Goal: Check status: Check status

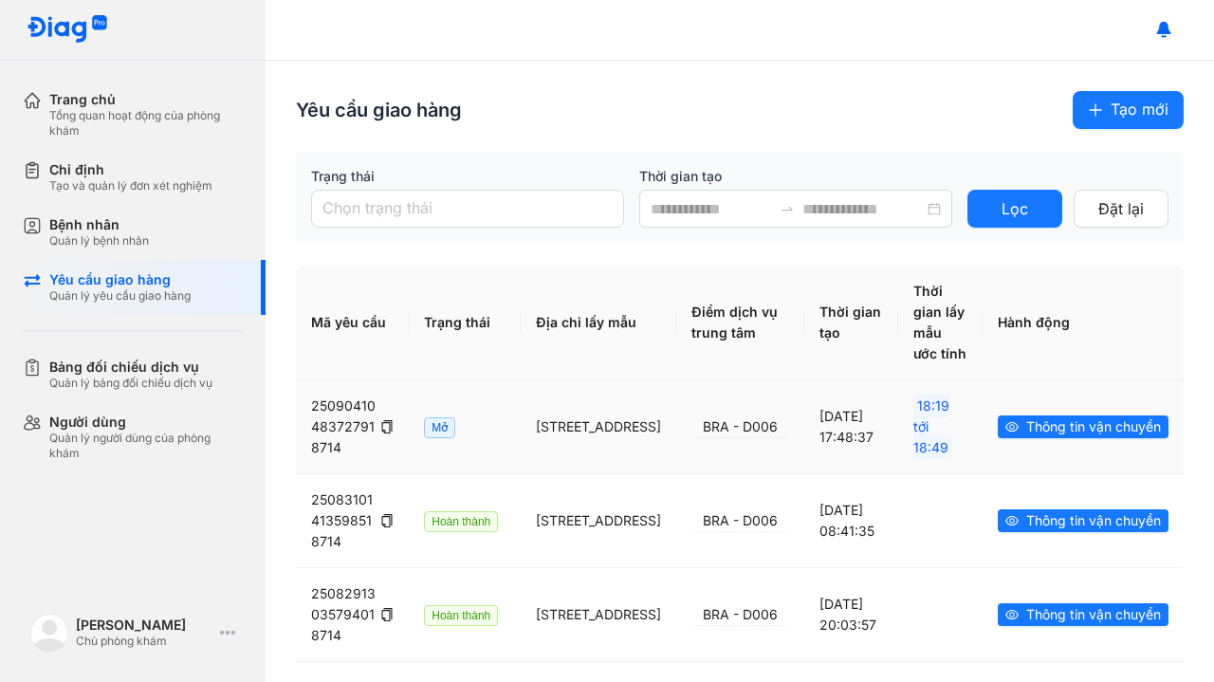
click at [1027, 437] on span "Thông tin vận chuyển" at bounding box center [1094, 427] width 135 height 21
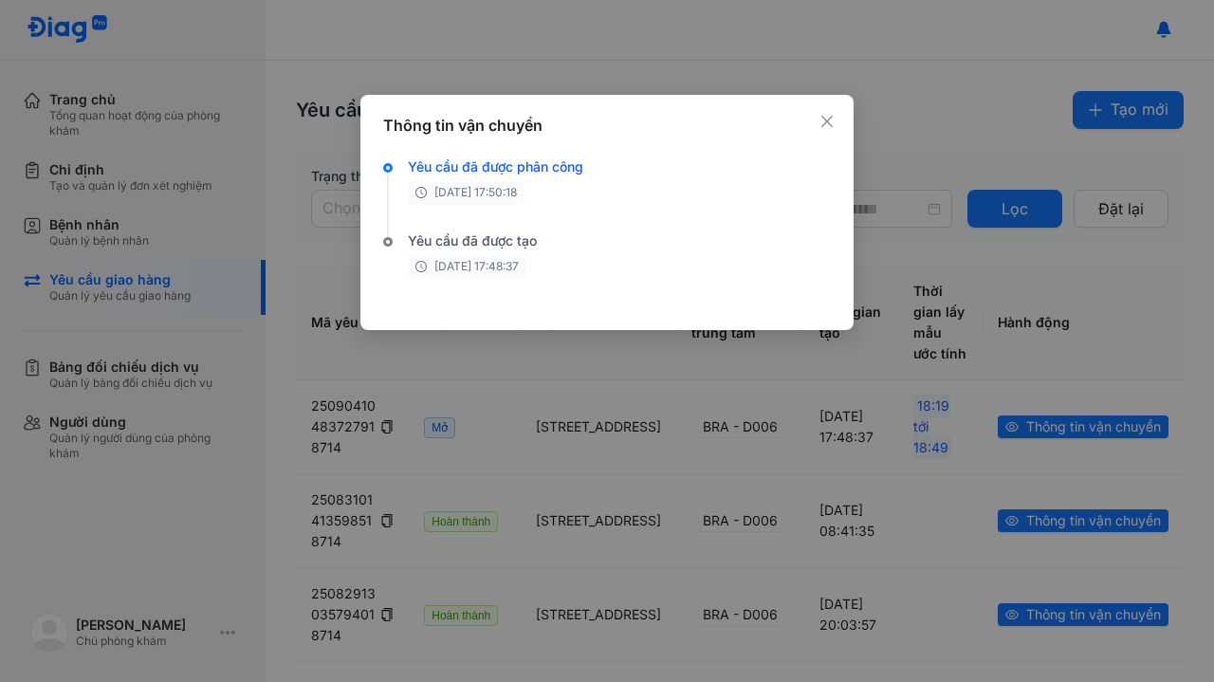
click at [825, 123] on icon "close" at bounding box center [827, 121] width 11 height 11
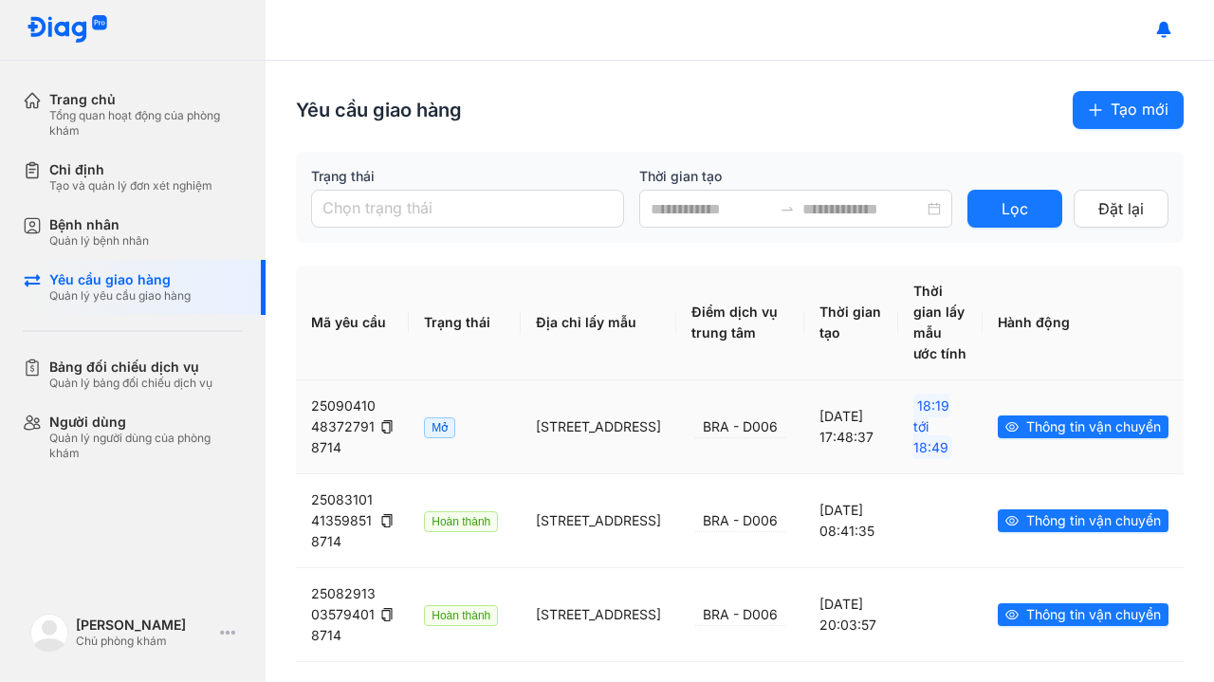
click at [1031, 437] on span "Thông tin vận chuyển" at bounding box center [1094, 427] width 135 height 21
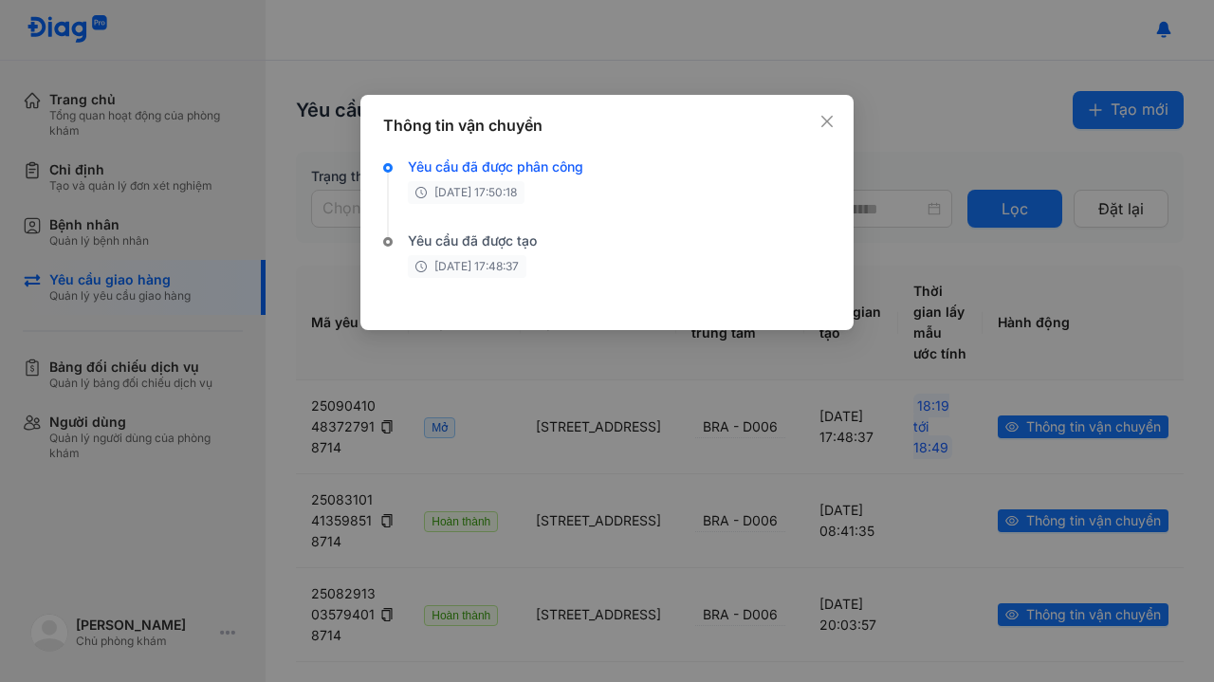
click at [485, 274] on span "[DATE] 17:48:37" at bounding box center [467, 266] width 119 height 23
click at [509, 185] on span "[DATE] 17:50:18" at bounding box center [466, 192] width 117 height 23
click at [828, 119] on icon "close" at bounding box center [827, 121] width 11 height 11
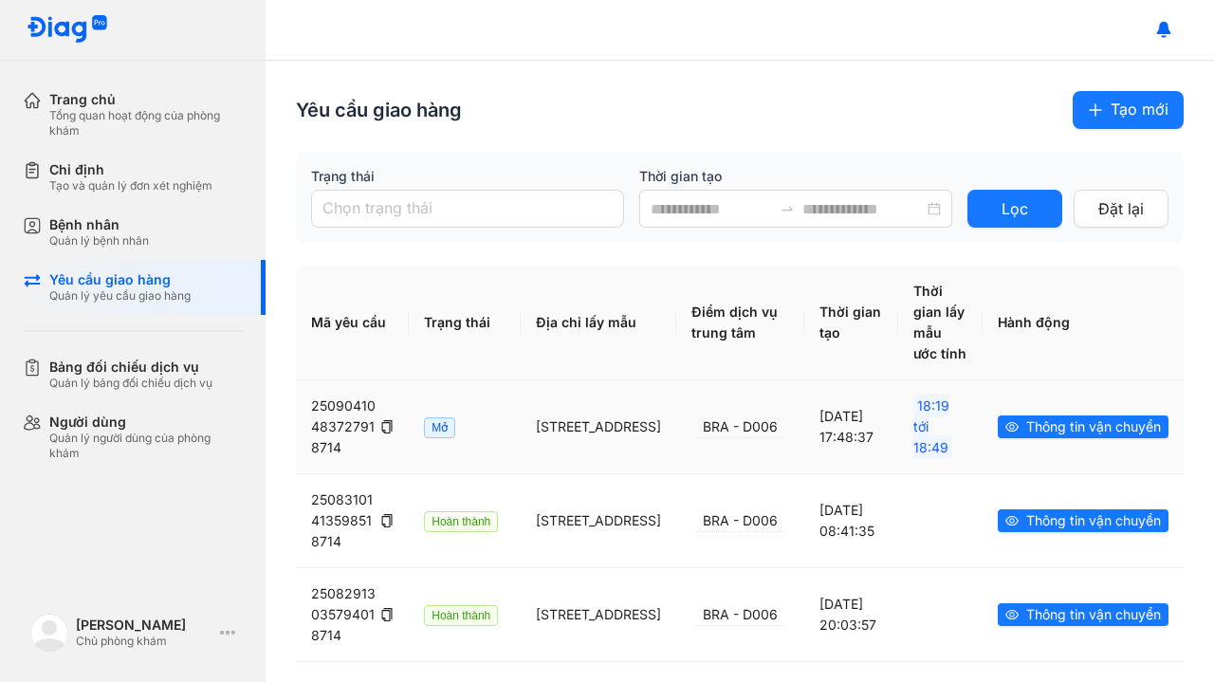
click at [1072, 437] on span "Thông tin vận chuyển" at bounding box center [1094, 427] width 135 height 21
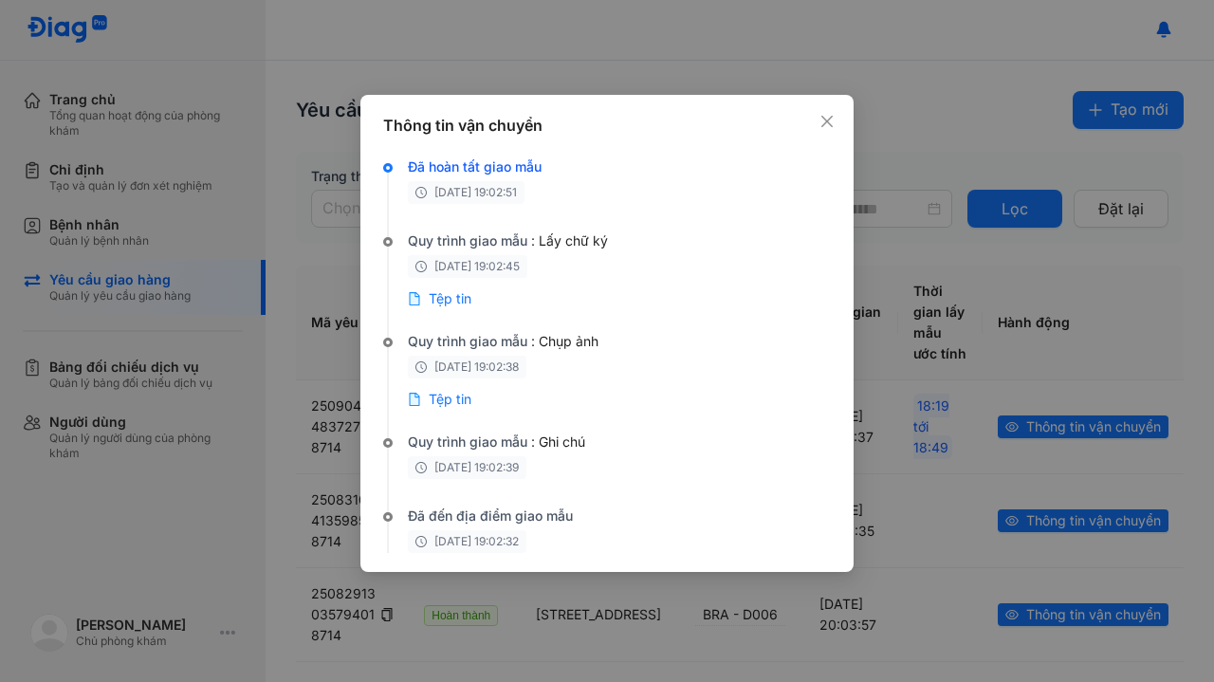
click at [826, 117] on icon "close" at bounding box center [827, 121] width 15 height 15
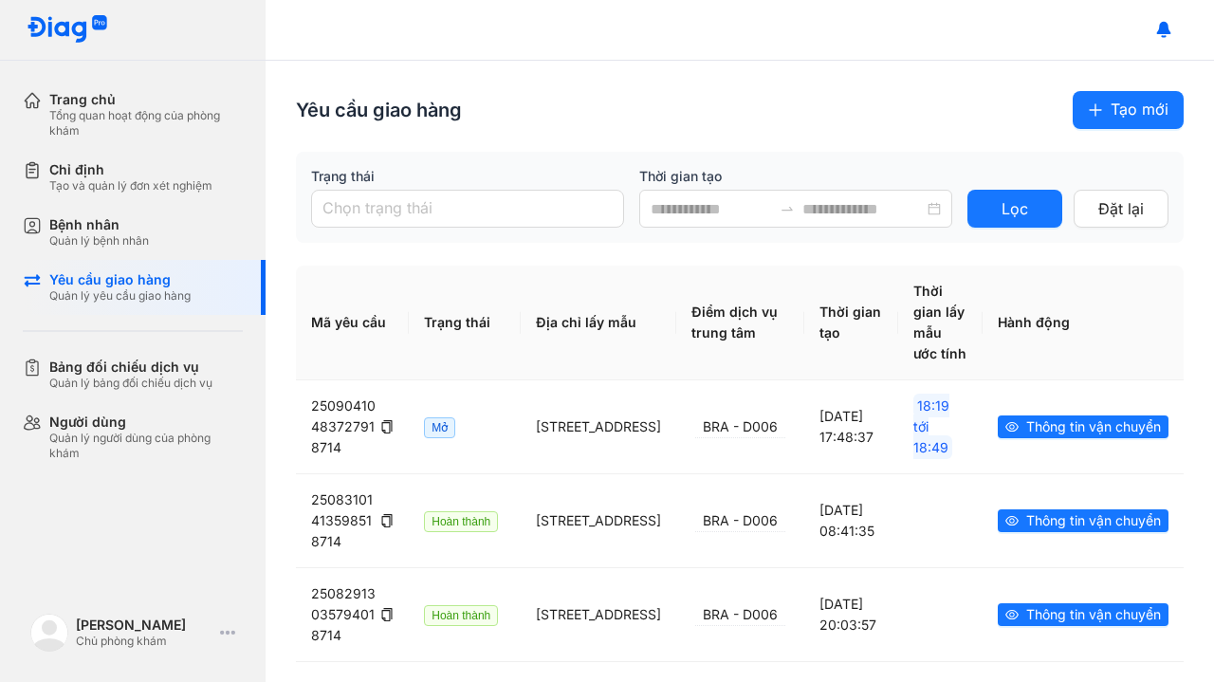
click at [1111, 115] on span "Tạo mới" at bounding box center [1140, 110] width 58 height 24
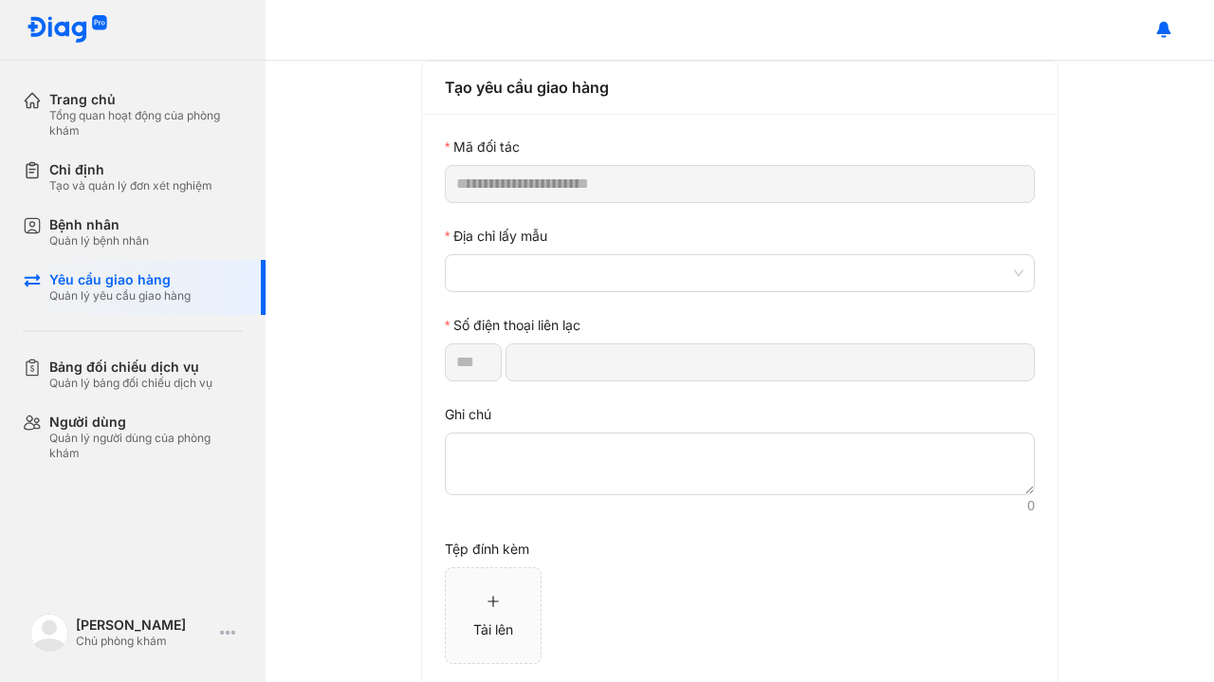
click at [612, 286] on span at bounding box center [739, 273] width 567 height 36
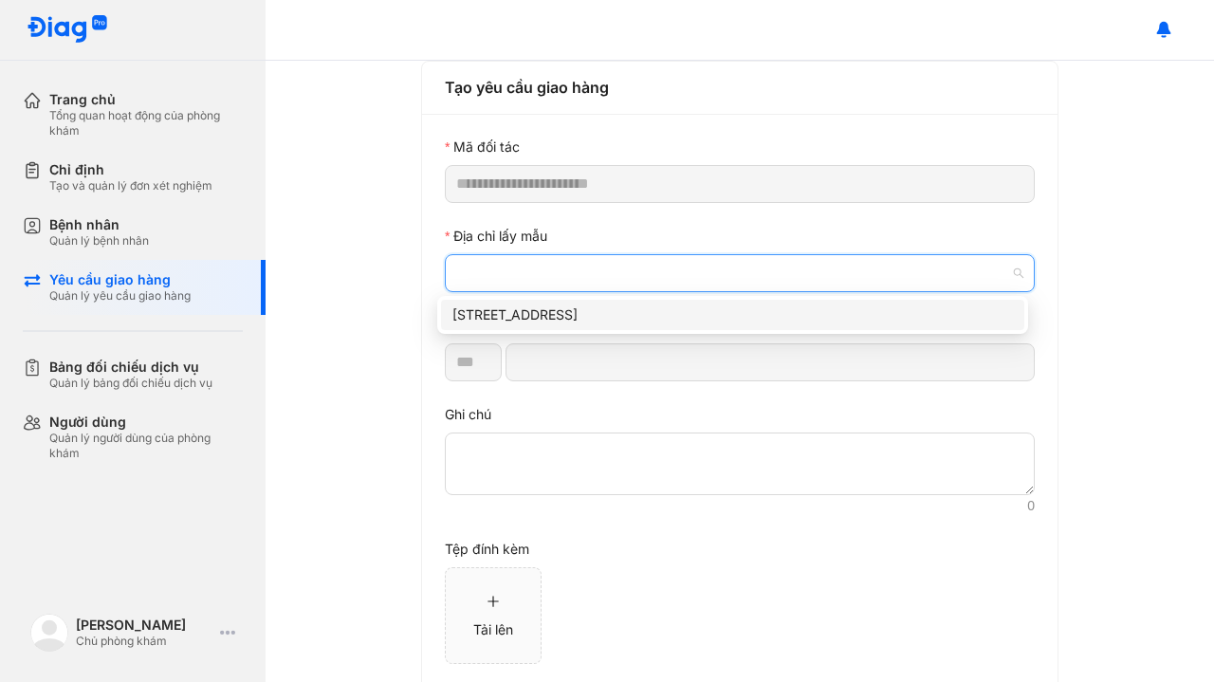
click at [557, 324] on div "[STREET_ADDRESS]" at bounding box center [733, 315] width 561 height 21
type input "*********"
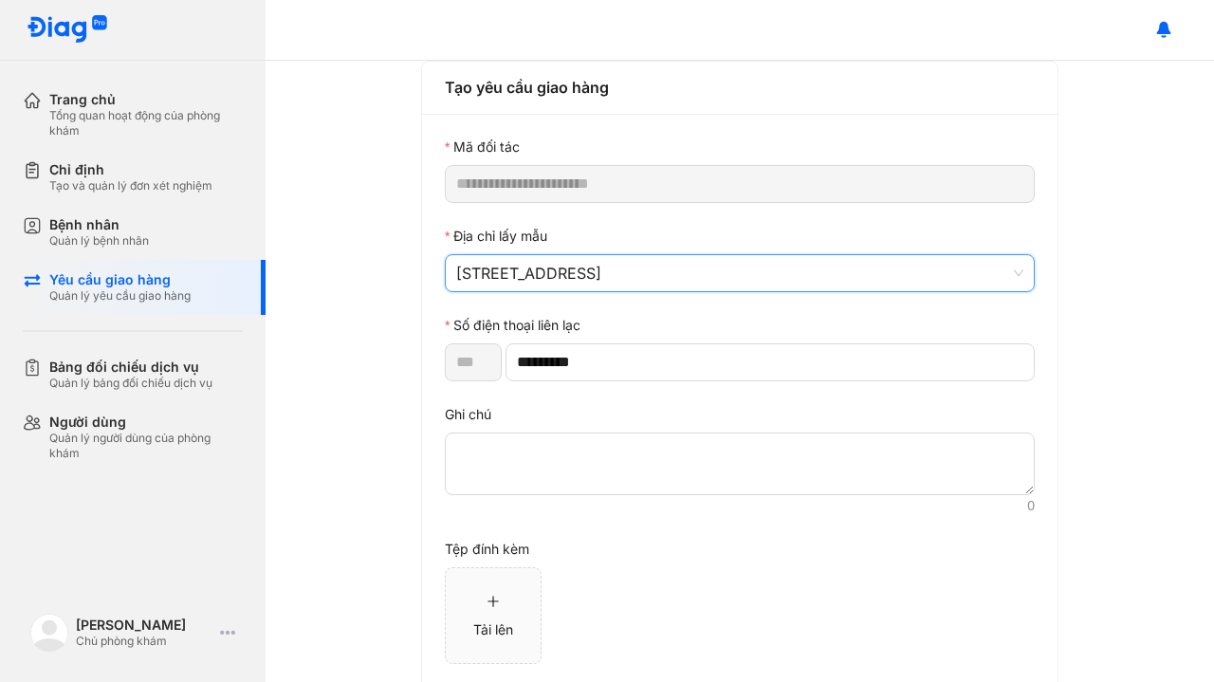
scroll to position [97, 0]
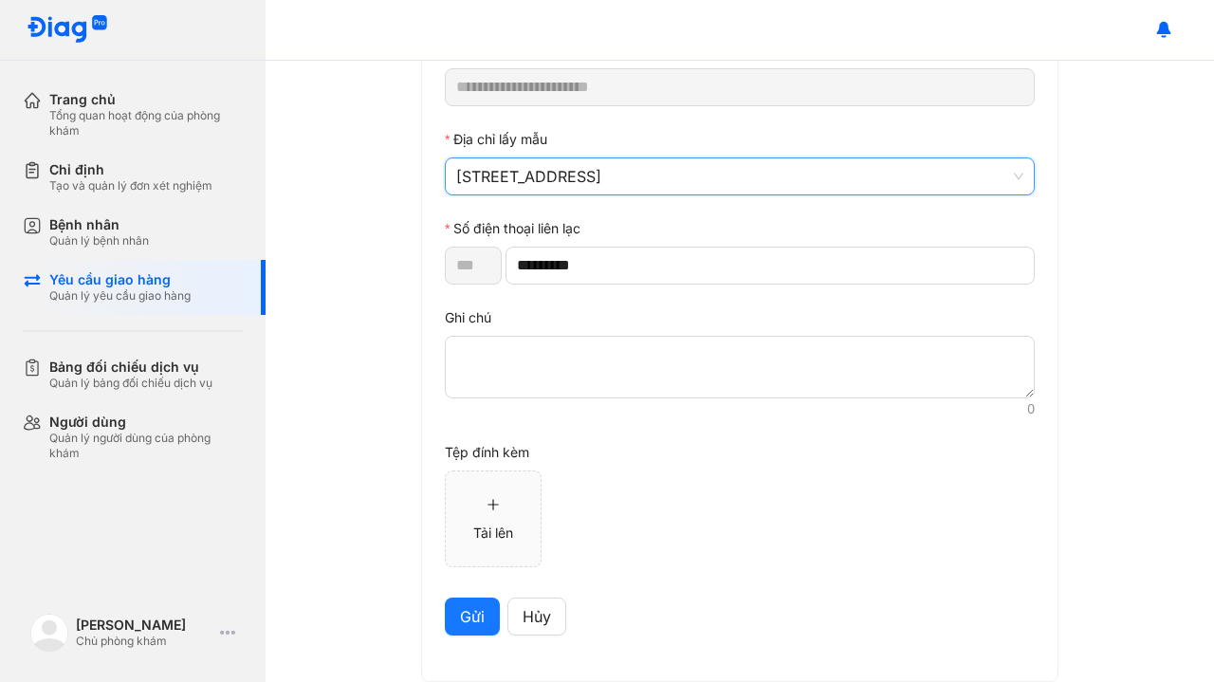
click at [460, 607] on span "Gửi" at bounding box center [472, 617] width 25 height 24
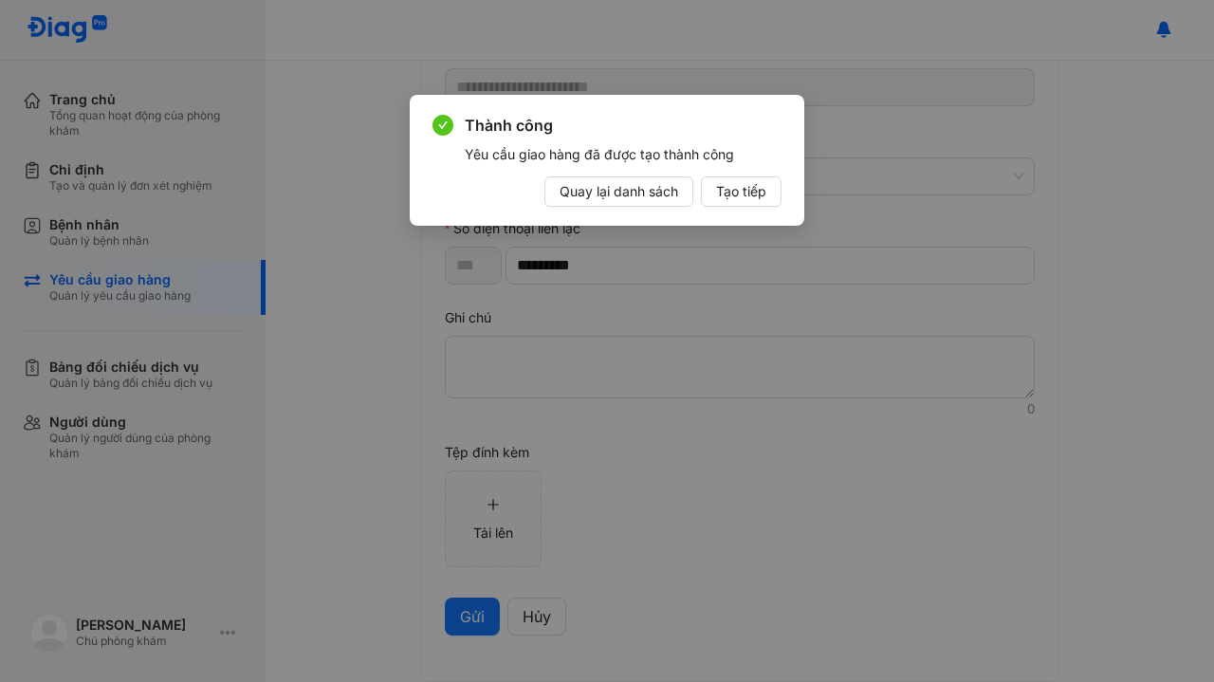
click at [600, 194] on span "Quay lại danh sách" at bounding box center [619, 191] width 119 height 21
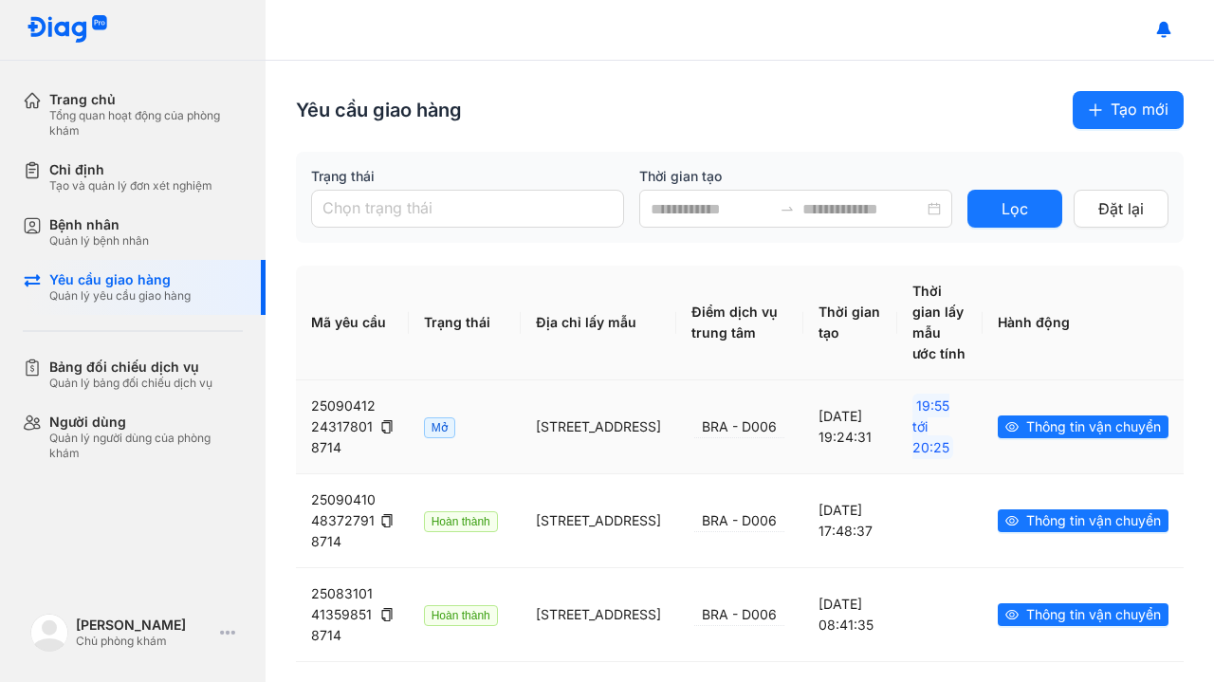
click at [1047, 437] on span "Thông tin vận chuyển" at bounding box center [1094, 427] width 135 height 21
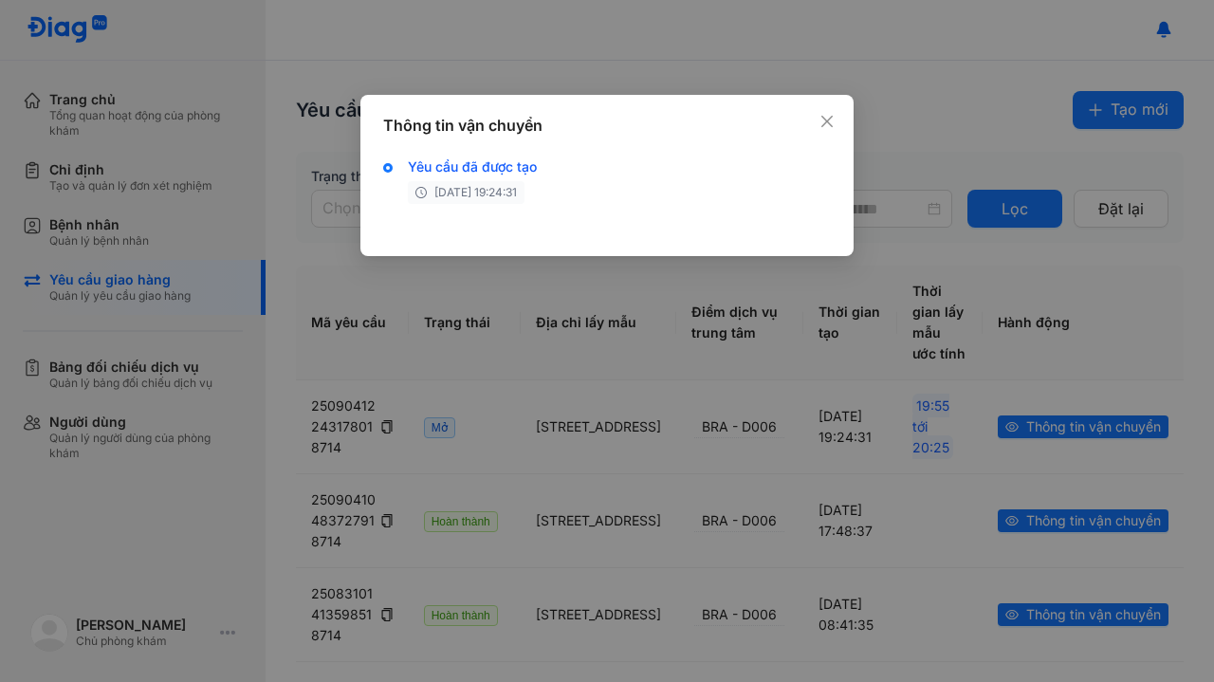
click at [825, 121] on icon "close" at bounding box center [827, 121] width 15 height 15
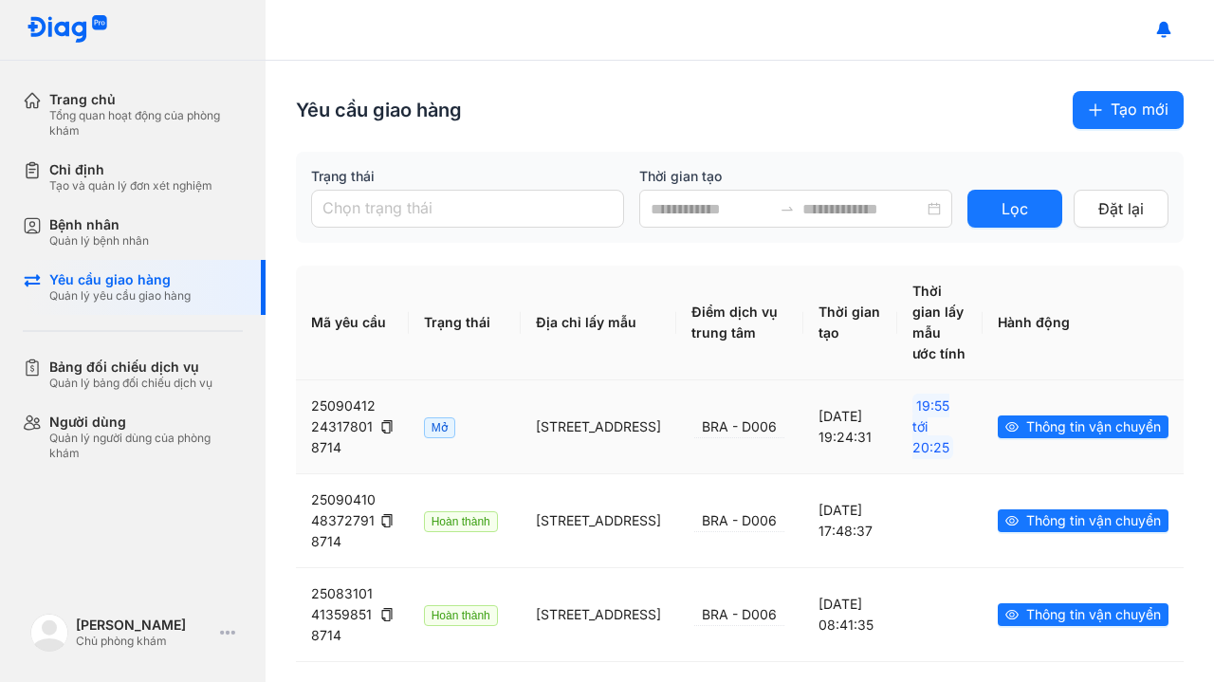
click at [1027, 437] on span "Thông tin vận chuyển" at bounding box center [1094, 427] width 135 height 21
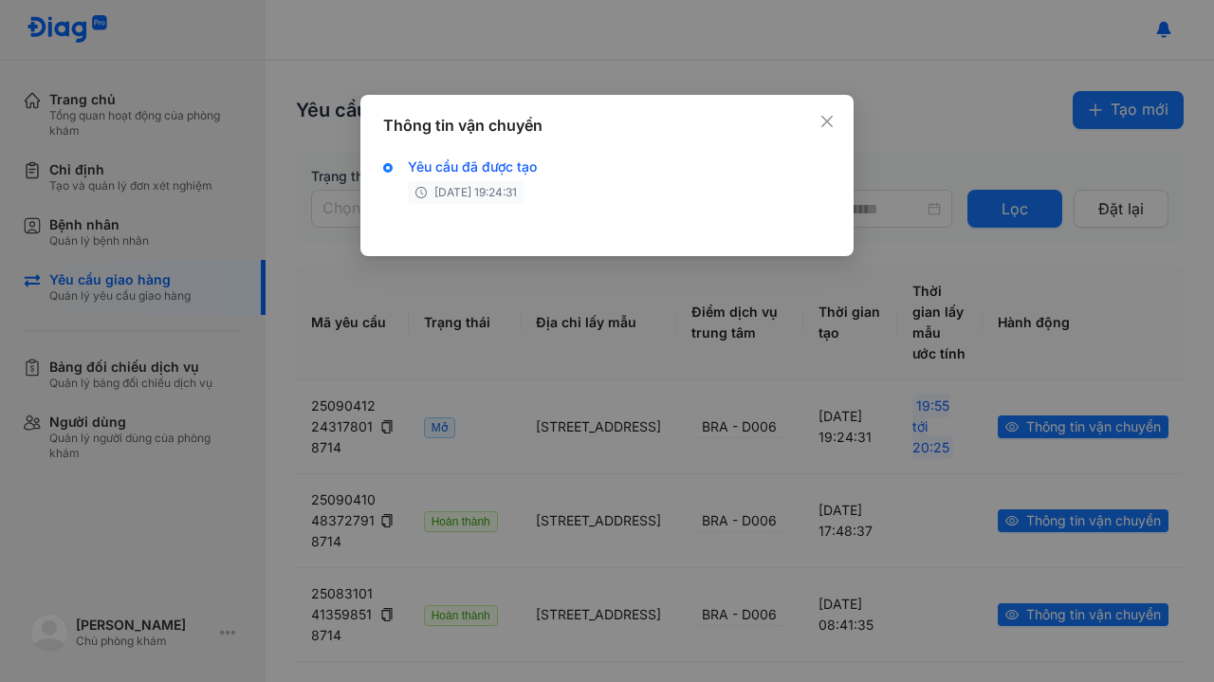
click at [824, 120] on icon "close" at bounding box center [827, 121] width 15 height 15
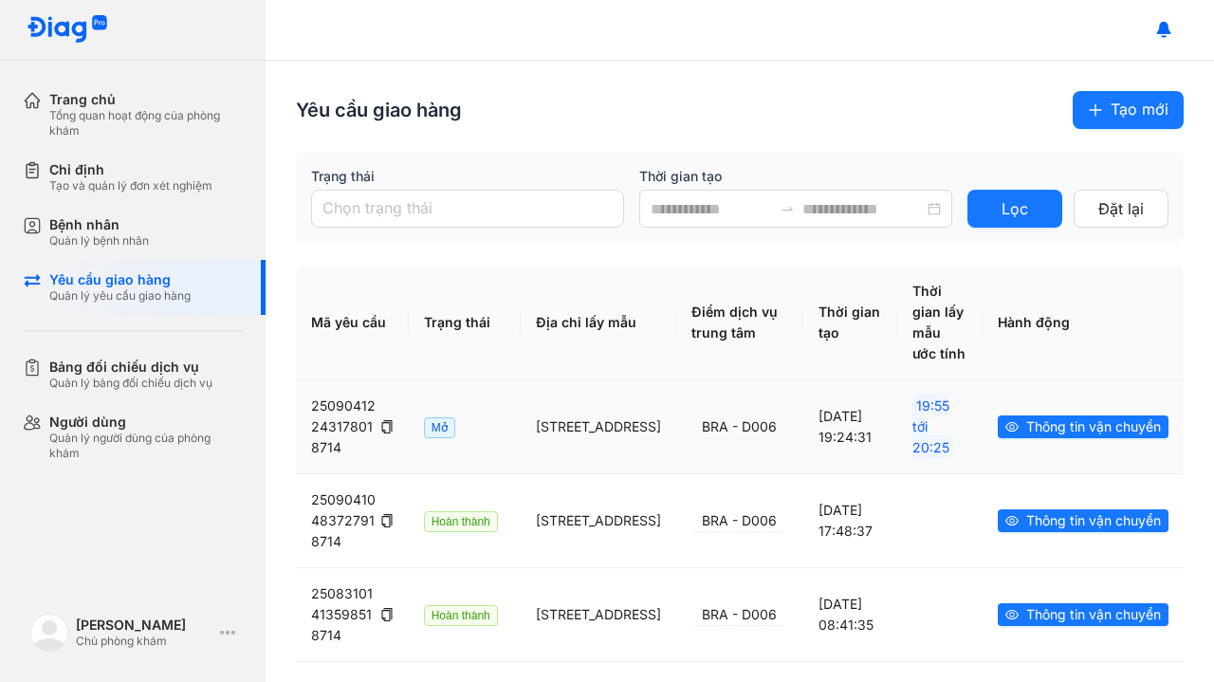
click at [1035, 437] on span "Thông tin vận chuyển" at bounding box center [1094, 427] width 135 height 21
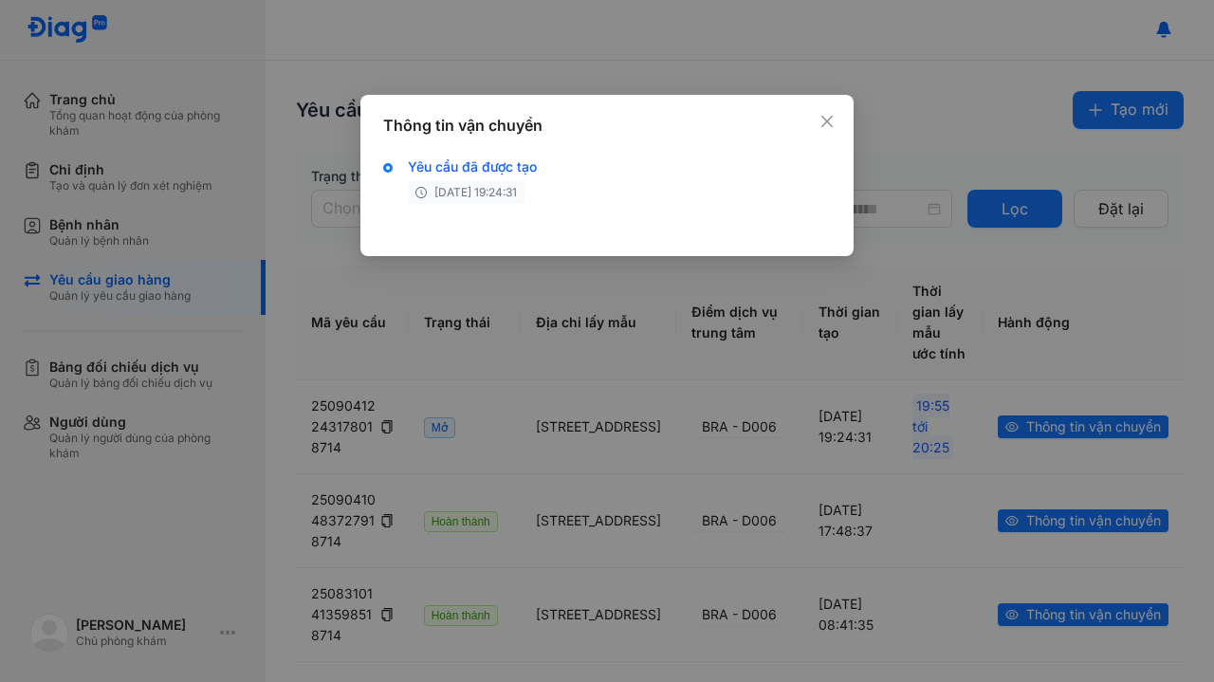
click at [825, 117] on icon "close" at bounding box center [827, 121] width 15 height 15
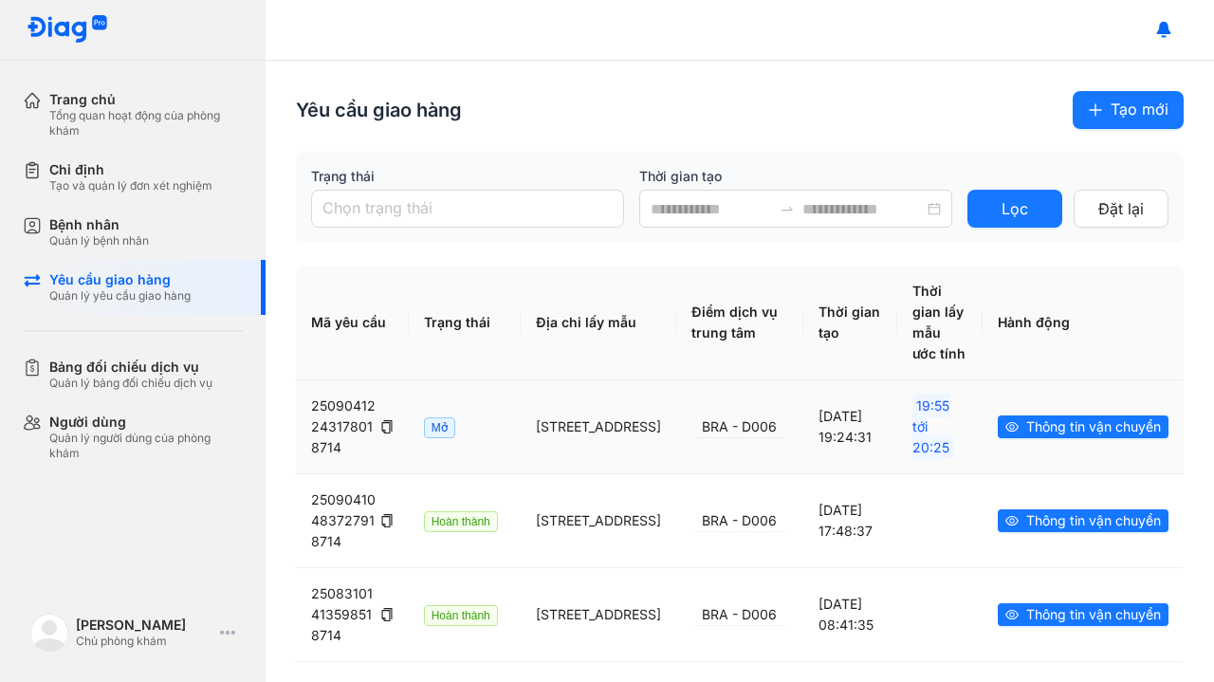
click at [1035, 437] on span "Thông tin vận chuyển" at bounding box center [1094, 427] width 135 height 21
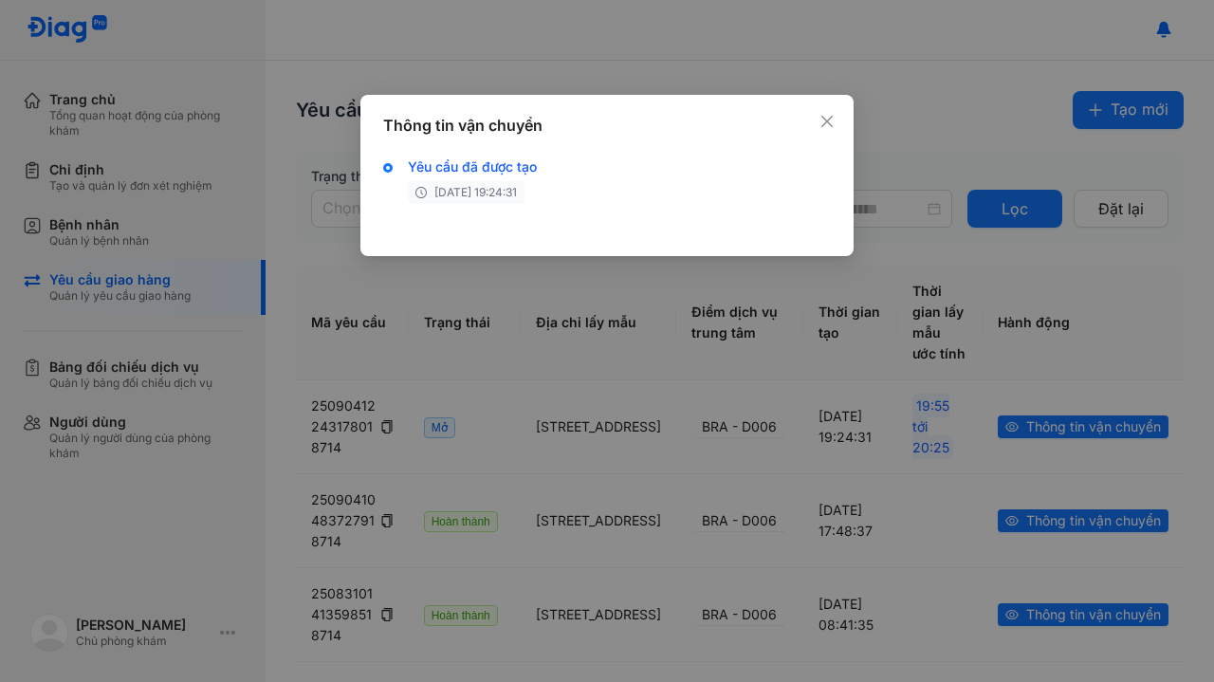
click at [820, 114] on icon "close" at bounding box center [827, 121] width 15 height 15
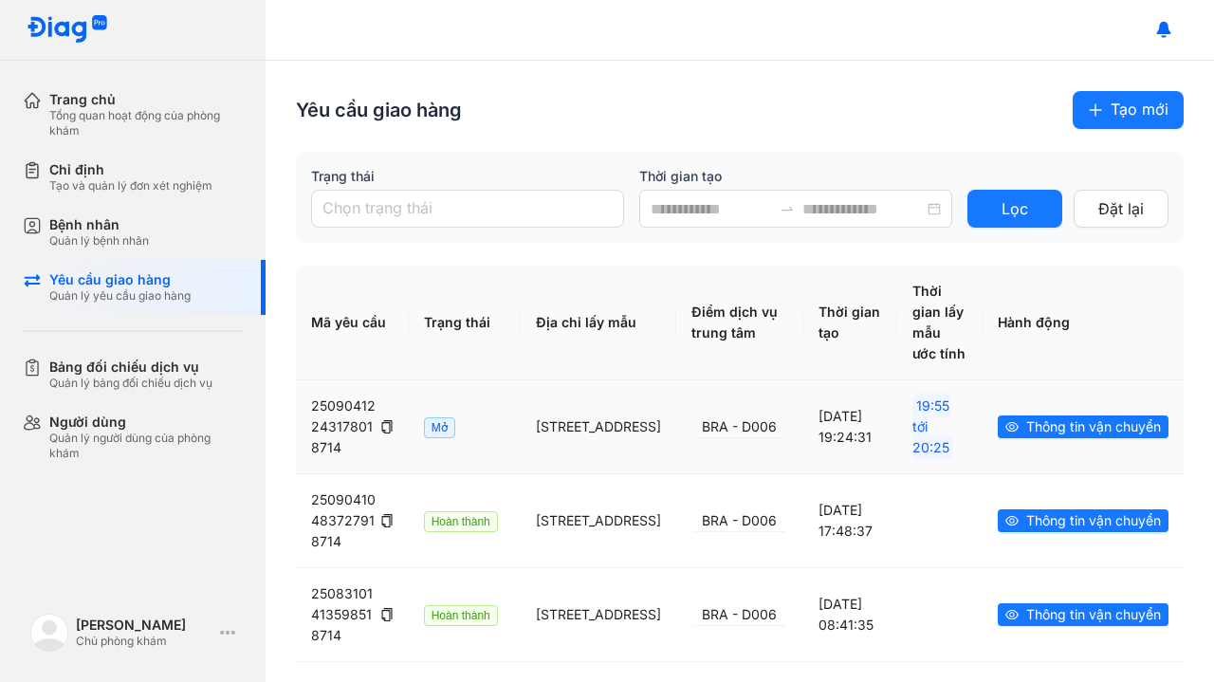
click at [1027, 437] on span "Thông tin vận chuyển" at bounding box center [1094, 427] width 135 height 21
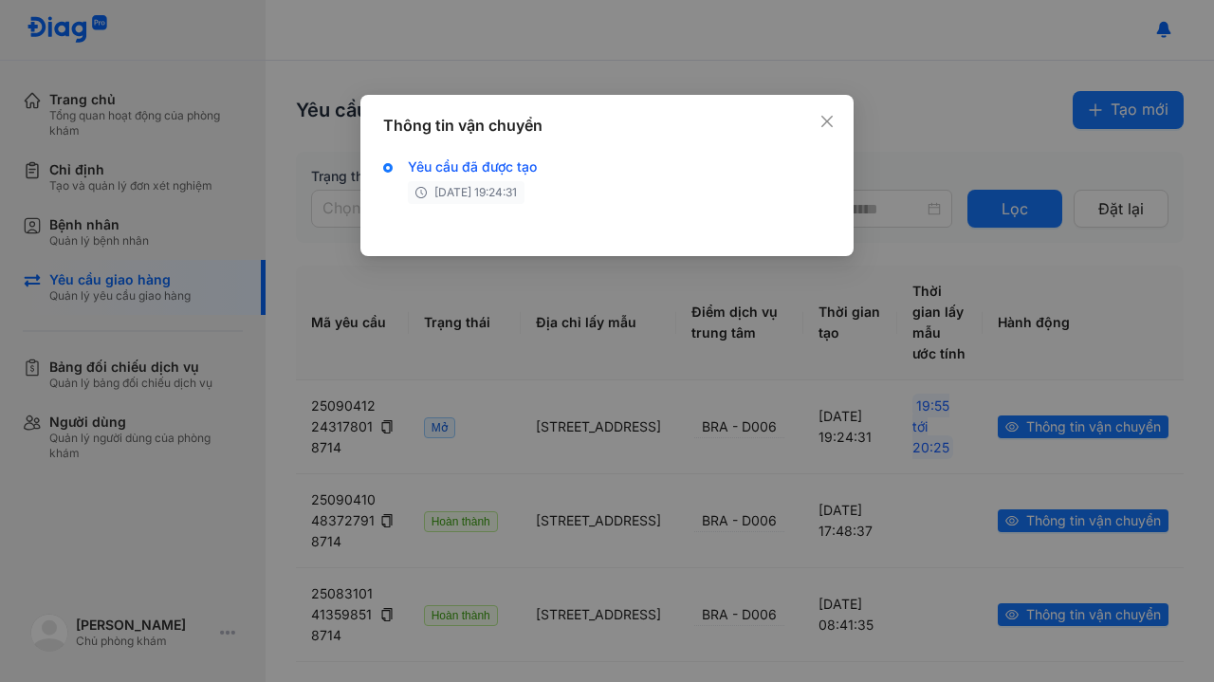
click at [827, 127] on icon "close" at bounding box center [827, 121] width 15 height 15
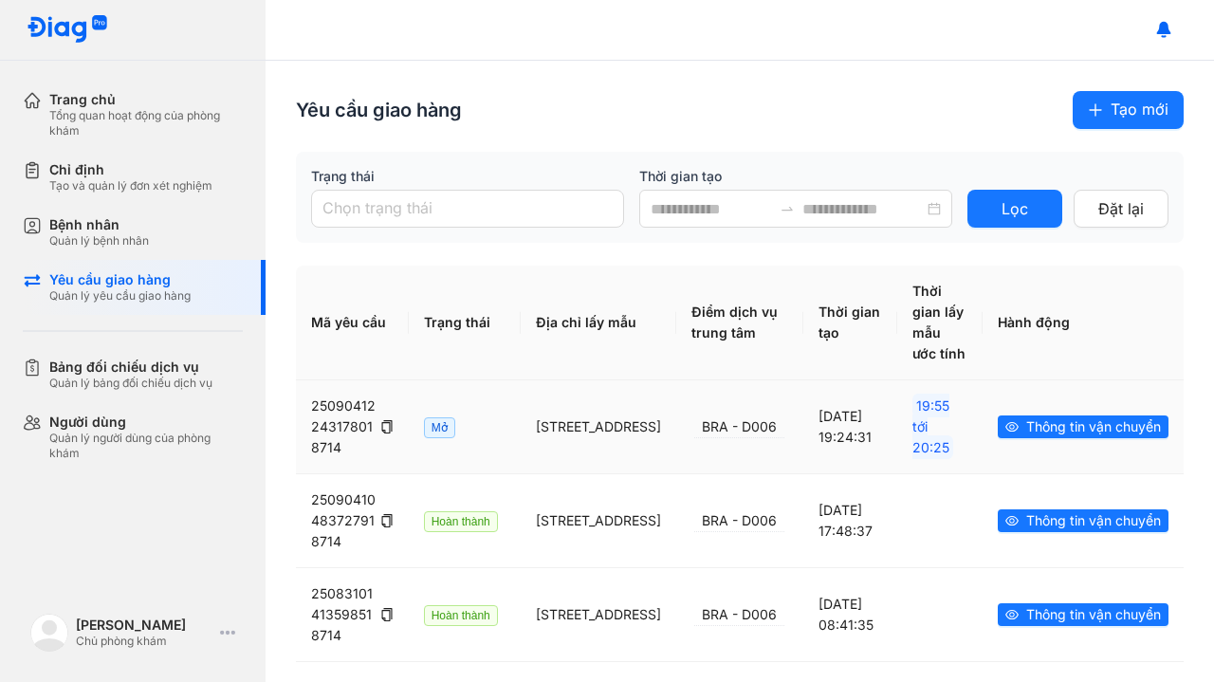
click at [1061, 437] on span "Thông tin vận chuyển" at bounding box center [1094, 427] width 135 height 21
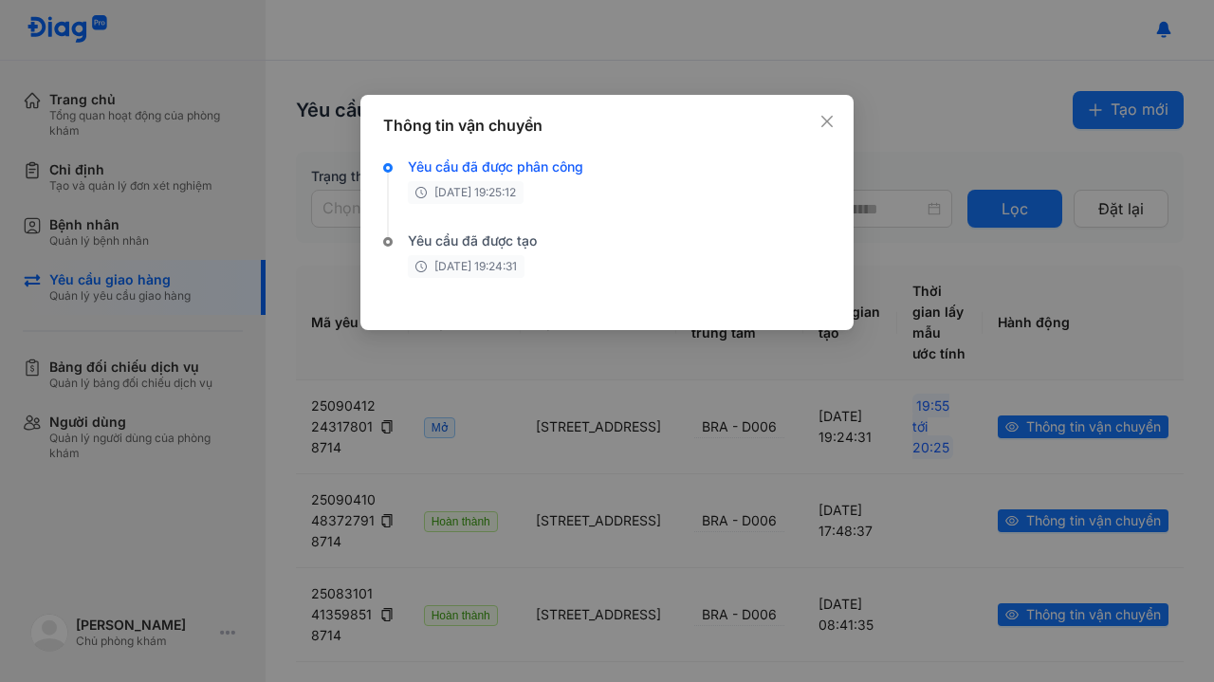
click at [827, 120] on icon "close" at bounding box center [827, 121] width 11 height 11
